Goal: Find specific page/section: Find specific page/section

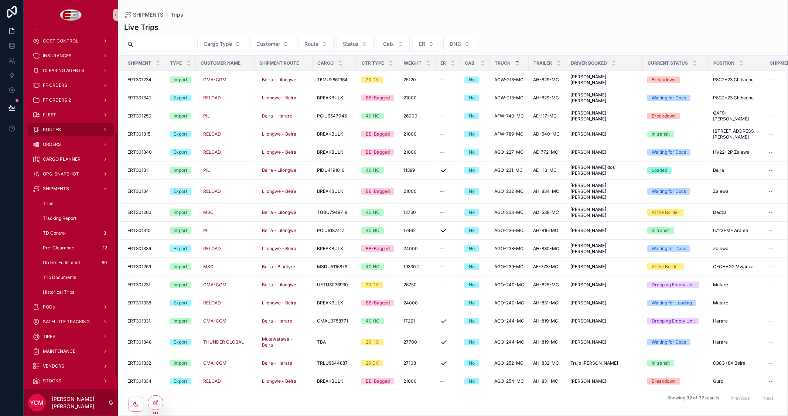
scroll to position [164, 0]
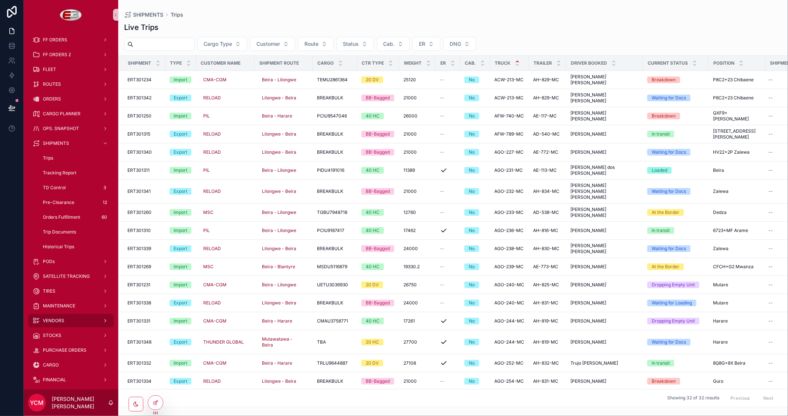
click at [78, 321] on div "VENDORS" at bounding box center [71, 321] width 77 height 12
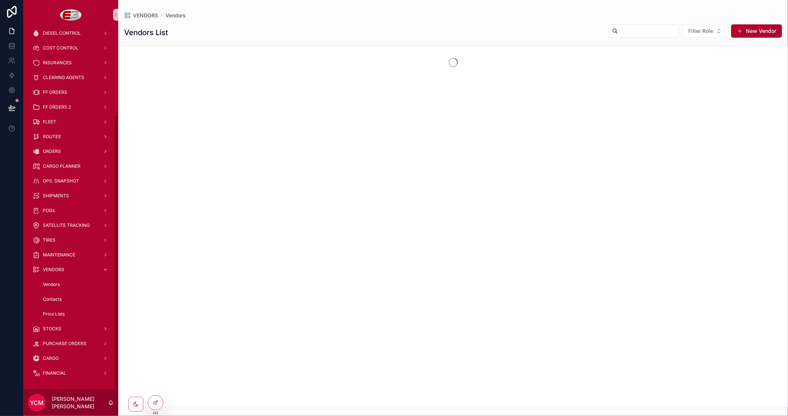
scroll to position [111, 0]
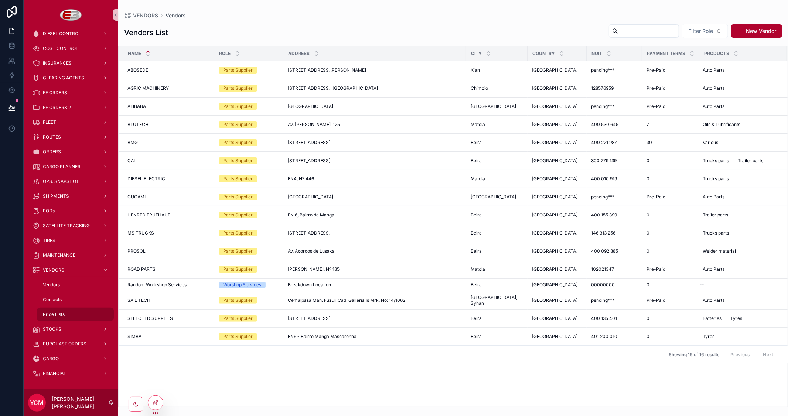
click at [59, 312] on span "Price Lists" at bounding box center [54, 314] width 22 height 6
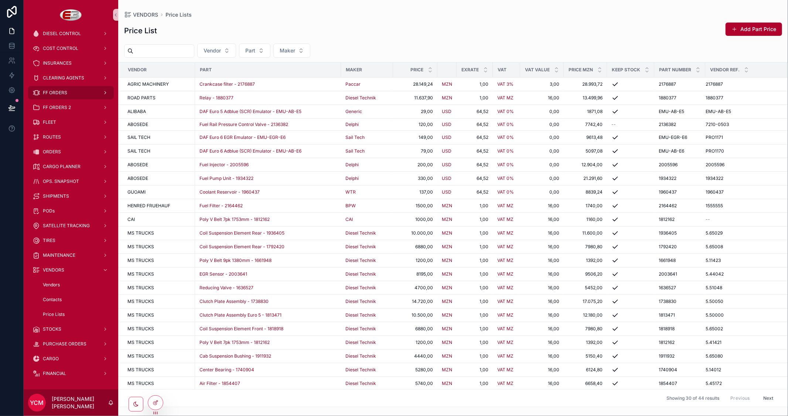
click at [68, 96] on div "FF ORDERS" at bounding box center [71, 93] width 77 height 12
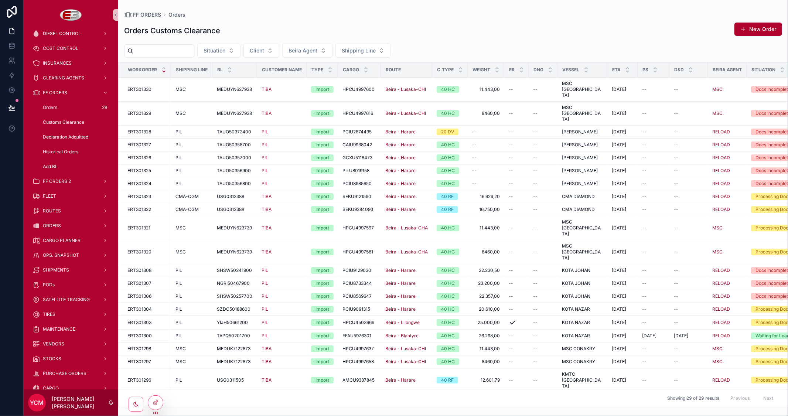
click at [178, 51] on input "scrollable content" at bounding box center [163, 51] width 61 height 10
type input "*****"
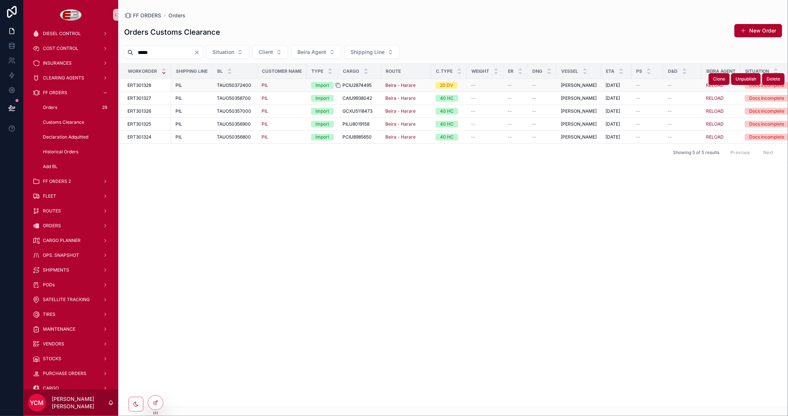
click at [337, 87] on icon "scrollable content" at bounding box center [338, 85] width 6 height 6
click at [336, 83] on icon "scrollable content" at bounding box center [338, 85] width 6 height 6
click at [338, 98] on icon "scrollable content" at bounding box center [338, 98] width 6 height 6
click at [339, 112] on icon "scrollable content" at bounding box center [338, 111] width 6 height 6
click at [336, 124] on icon "scrollable content" at bounding box center [337, 123] width 3 height 3
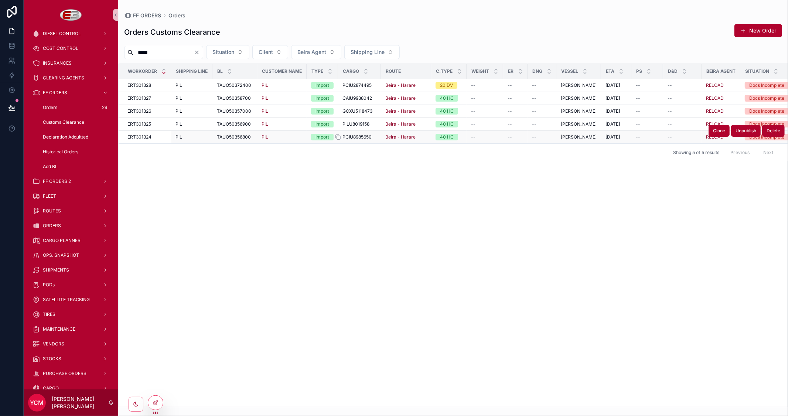
click at [339, 137] on icon "scrollable content" at bounding box center [338, 137] width 6 height 6
click at [200, 50] on icon "Clear" at bounding box center [197, 52] width 6 height 6
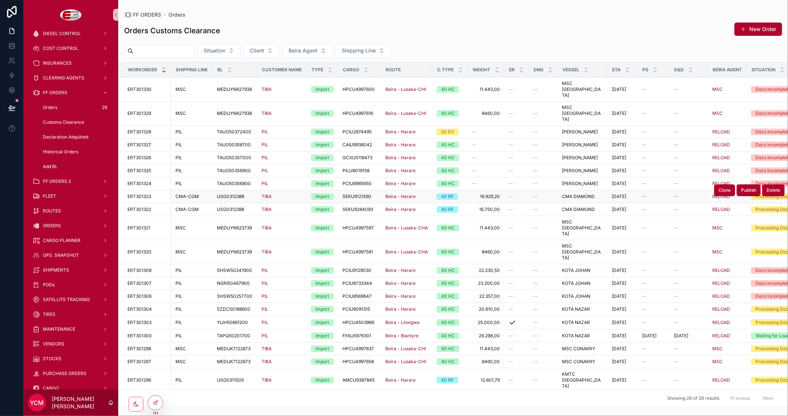
scroll to position [90, 0]
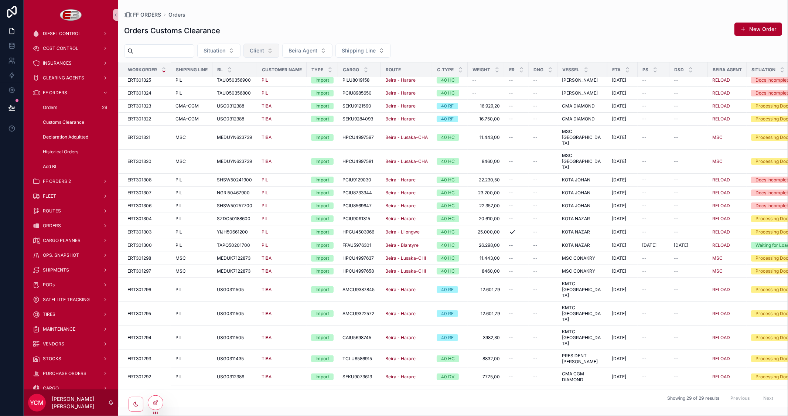
click at [264, 49] on span "Client" at bounding box center [257, 50] width 14 height 7
click at [448, 23] on div "Orders Customs Clearance New Order" at bounding box center [453, 30] width 658 height 17
click at [264, 48] on span "Client" at bounding box center [257, 50] width 14 height 7
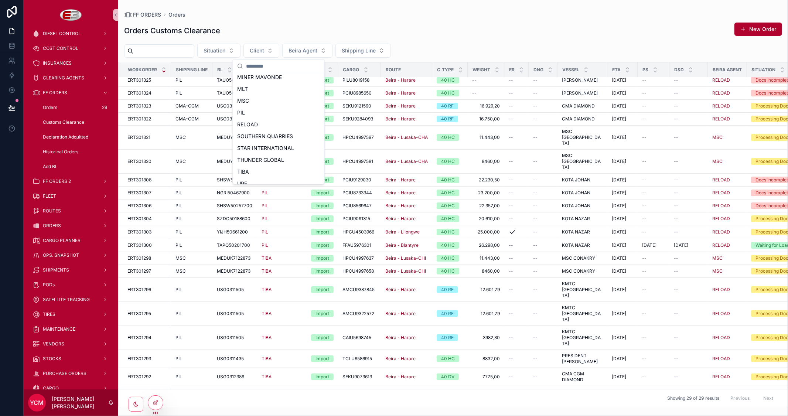
scroll to position [152, 0]
click at [247, 105] on div "PIL" at bounding box center [278, 106] width 89 height 12
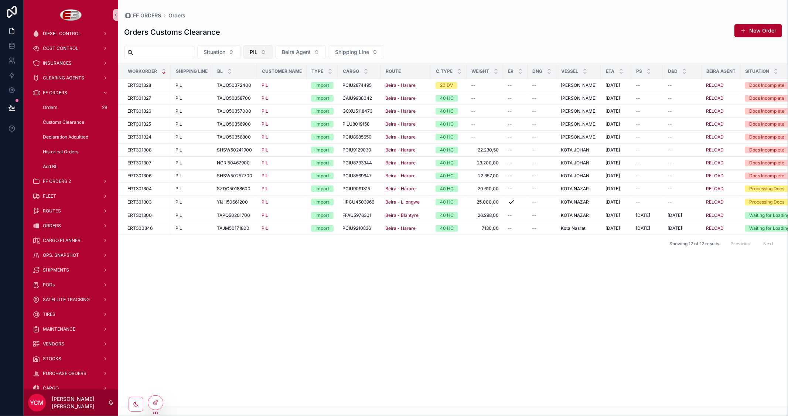
click at [273, 49] on button "PIL" at bounding box center [257, 52] width 29 height 14
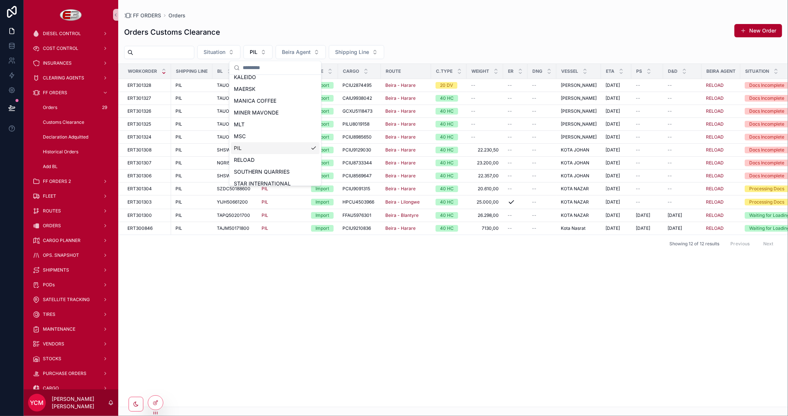
scroll to position [164, 0]
click at [249, 168] on div "TIBA" at bounding box center [275, 167] width 89 height 12
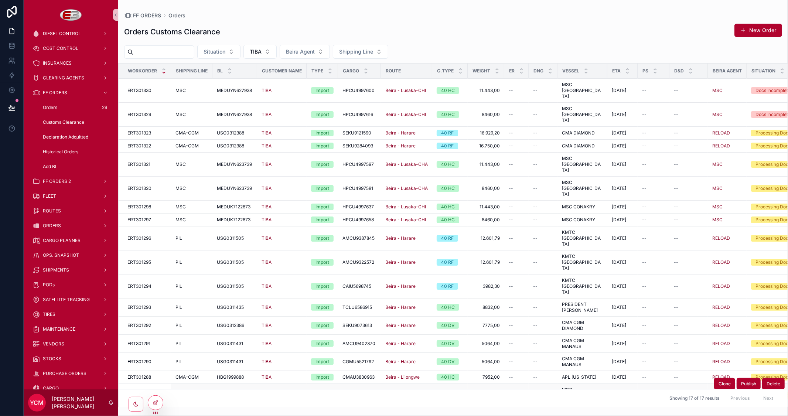
click at [336, 393] on icon "scrollable content" at bounding box center [337, 394] width 3 height 3
click at [340, 394] on icon "scrollable content" at bounding box center [338, 395] width 3 height 3
